Goal: Information Seeking & Learning: Learn about a topic

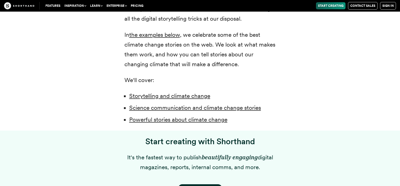
scroll to position [378, 0]
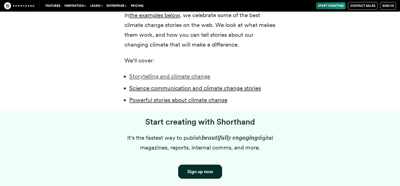
click at [163, 77] on link "Storytelling and climate change" at bounding box center [169, 76] width 81 height 7
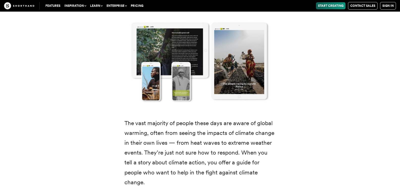
scroll to position [748, 0]
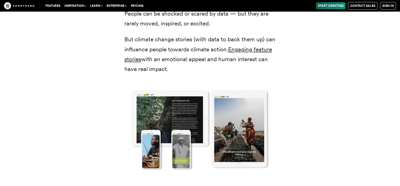
click at [179, 111] on img at bounding box center [199, 129] width 171 height 99
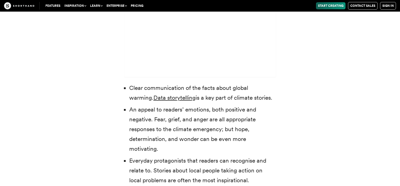
scroll to position [1529, 0]
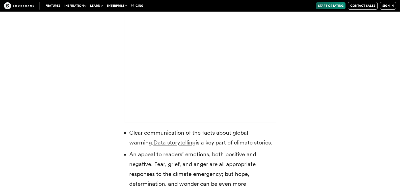
click at [153, 139] on link "Data storytelling" at bounding box center [174, 142] width 42 height 7
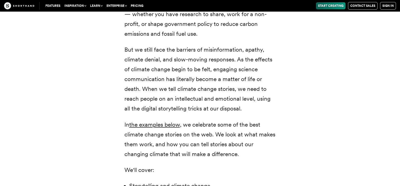
scroll to position [277, 0]
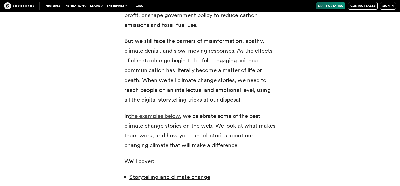
click at [150, 117] on link "the examples below" at bounding box center [154, 115] width 51 height 7
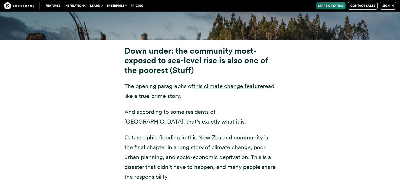
scroll to position [1907, 0]
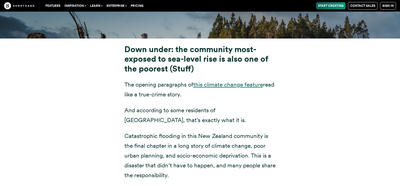
click at [226, 81] on link "this climate change feature" at bounding box center [228, 84] width 70 height 7
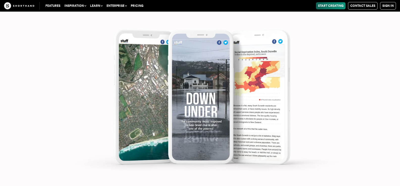
scroll to position [2210, 0]
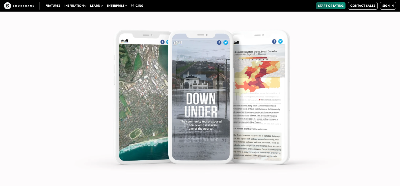
click at [203, 109] on img at bounding box center [200, 93] width 400 height 186
click at [246, 98] on img at bounding box center [200, 93] width 400 height 186
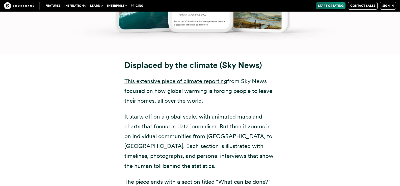
scroll to position [2513, 0]
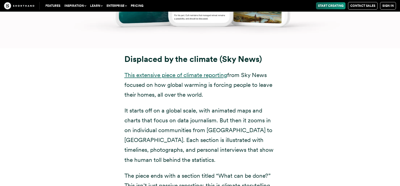
click at [153, 72] on link "This extensive piece of climate reporting" at bounding box center [175, 75] width 103 height 7
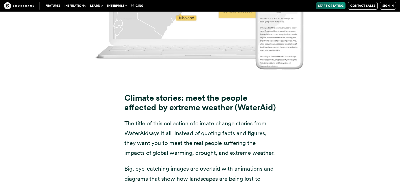
scroll to position [3017, 0]
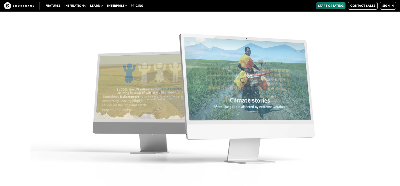
scroll to position [3345, 0]
click at [272, 100] on img at bounding box center [200, 93] width 400 height 186
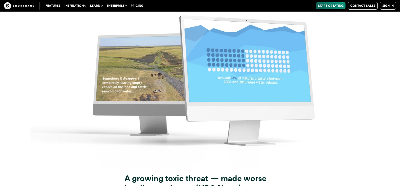
scroll to position [3471, 0]
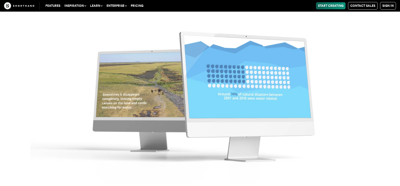
click at [248, 82] on img at bounding box center [200, 91] width 400 height 186
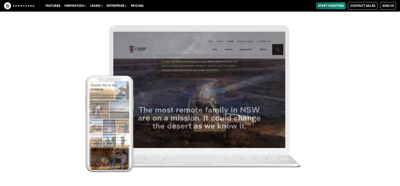
scroll to position [4530, 0]
